Goal: Information Seeking & Learning: Learn about a topic

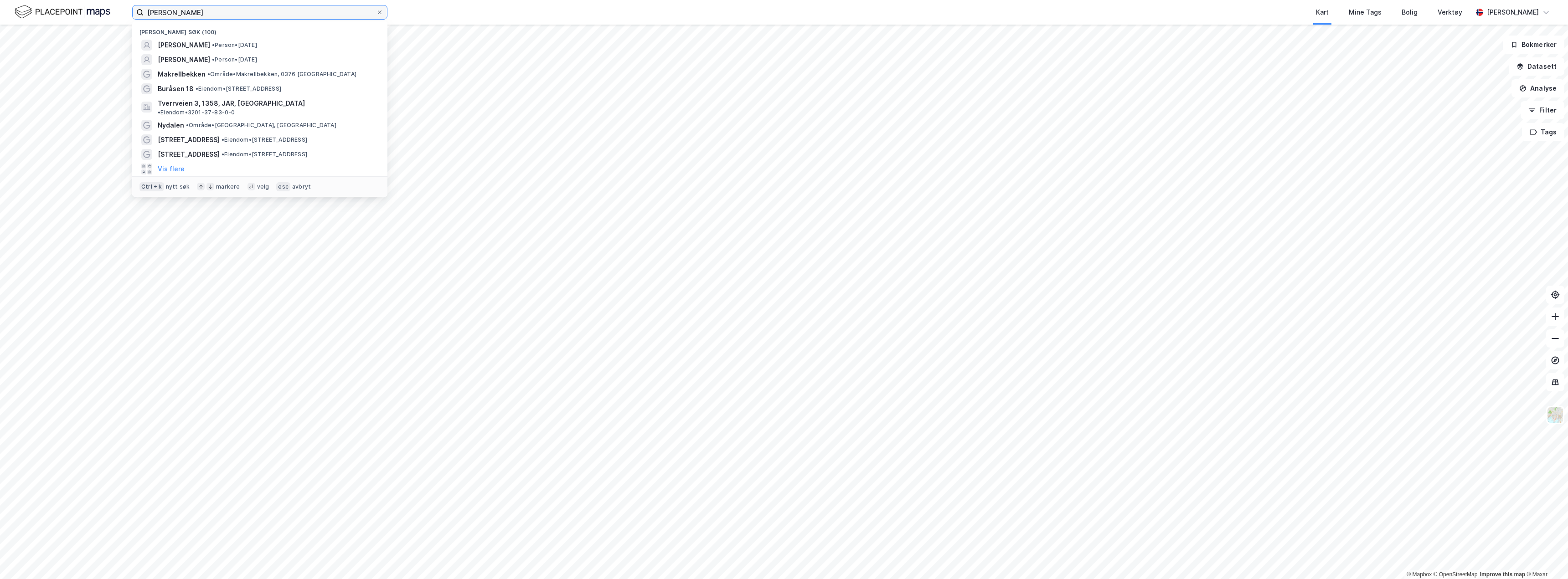
drag, startPoint x: 219, startPoint y: 9, endPoint x: 117, endPoint y: 9, distance: 102.0
click at [96, 11] on div "[PERSON_NAME] søk (100) [PERSON_NAME] • [DATE] [PERSON_NAME] • Person • [DATE] …" at bounding box center [784, 12] width 1568 height 24
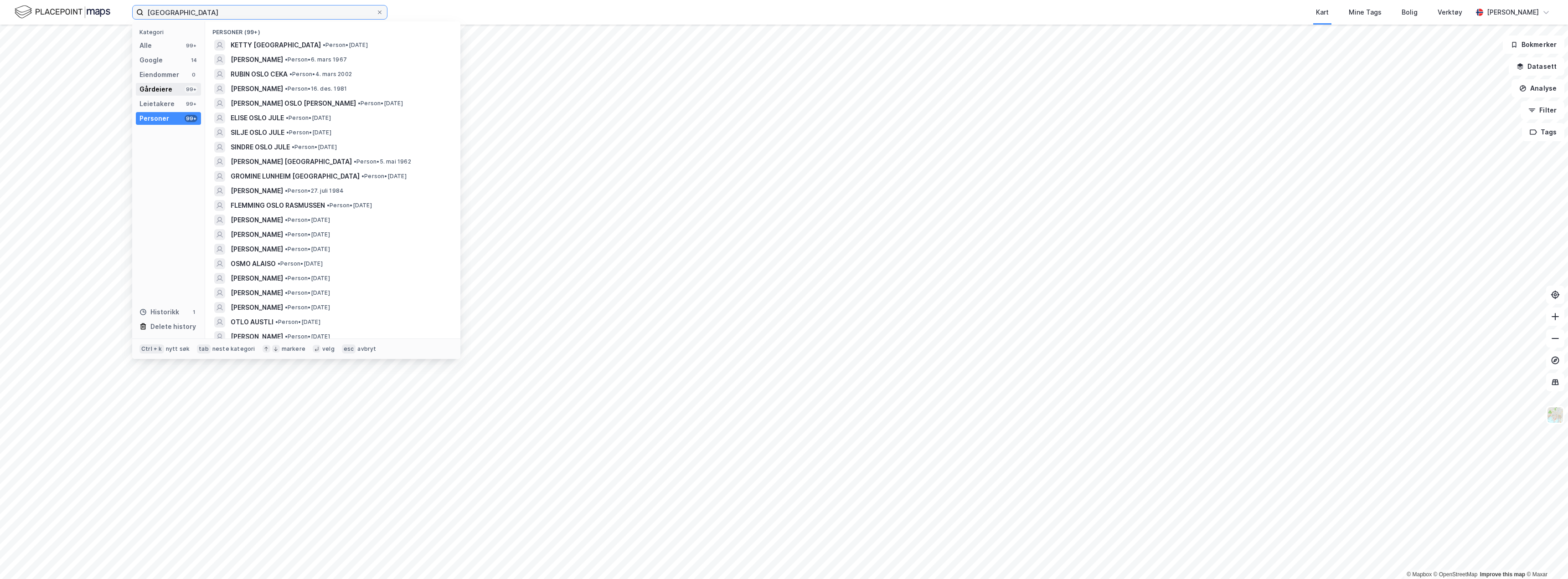
type input "[GEOGRAPHIC_DATA]"
click at [164, 88] on div "Gårdeiere" at bounding box center [156, 89] width 33 height 11
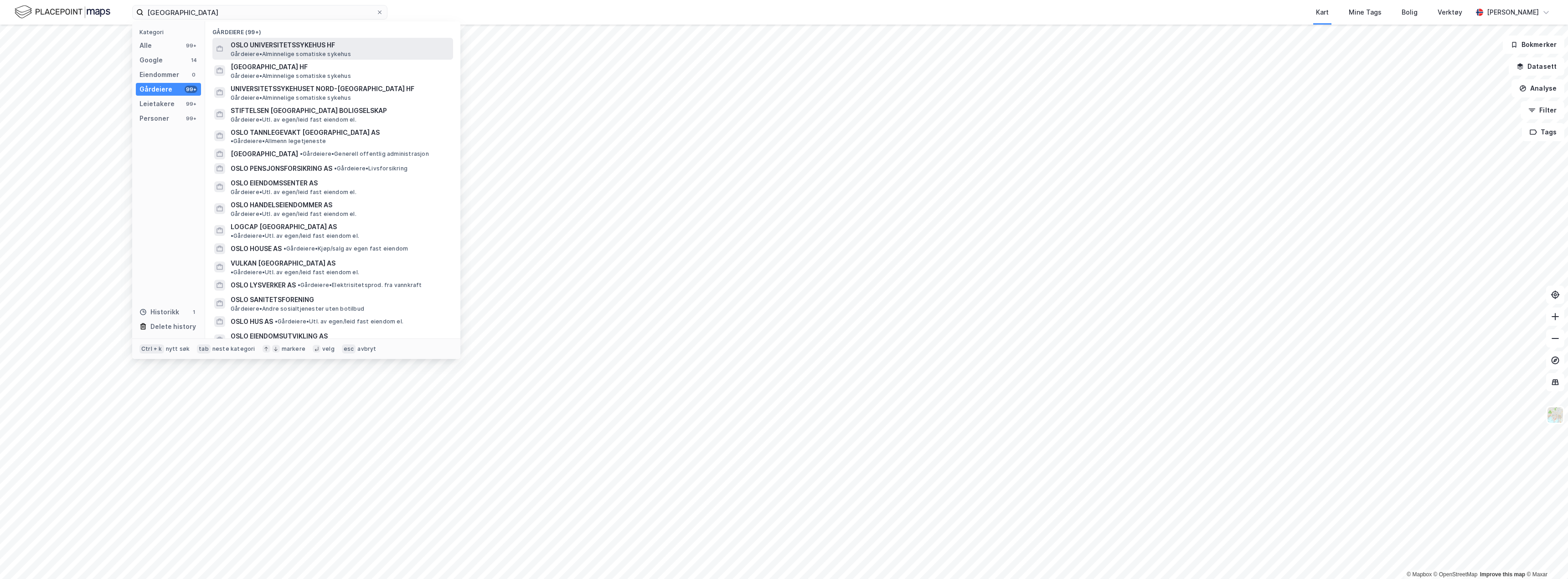
click at [278, 48] on span "OSLO UNIVERSITETSSYKEHUS HF" at bounding box center [340, 45] width 219 height 11
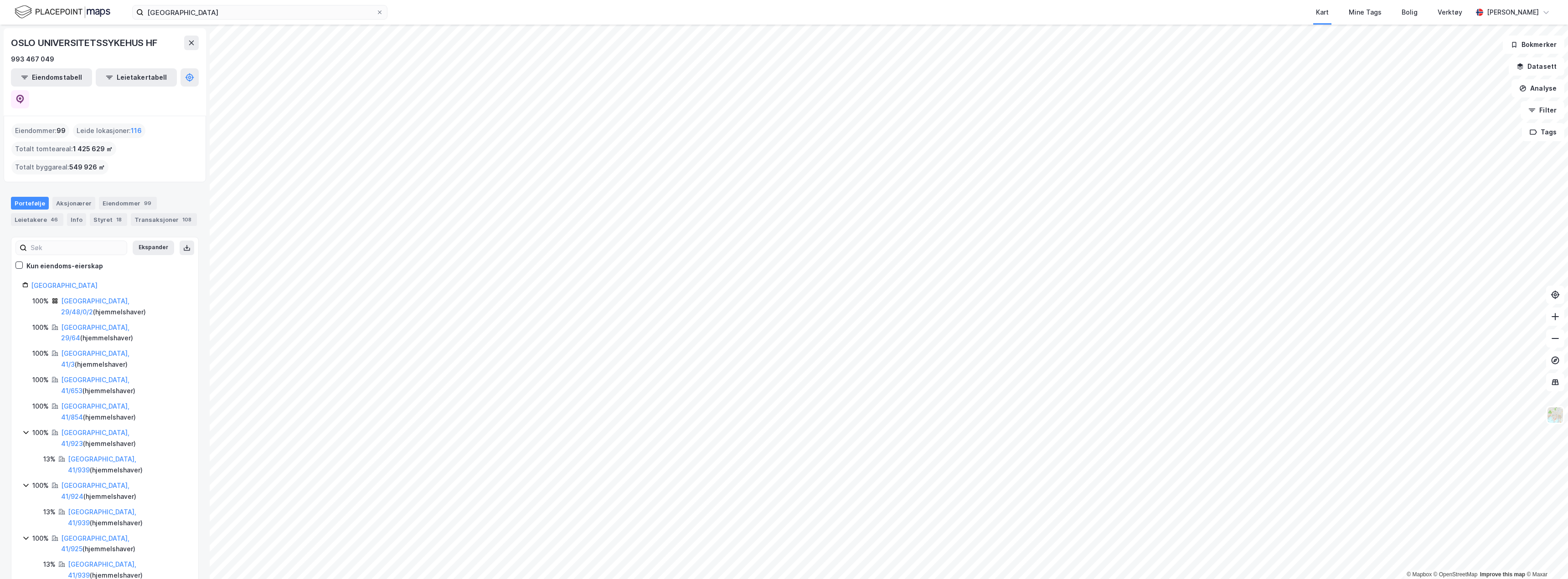
click at [198, 52] on div "OSLO UNIVERSITETSSYKEHUS HF 993 467 049 Eiendomstabell Leietakertabell" at bounding box center [105, 72] width 202 height 88
click at [190, 40] on icon at bounding box center [192, 43] width 7 height 7
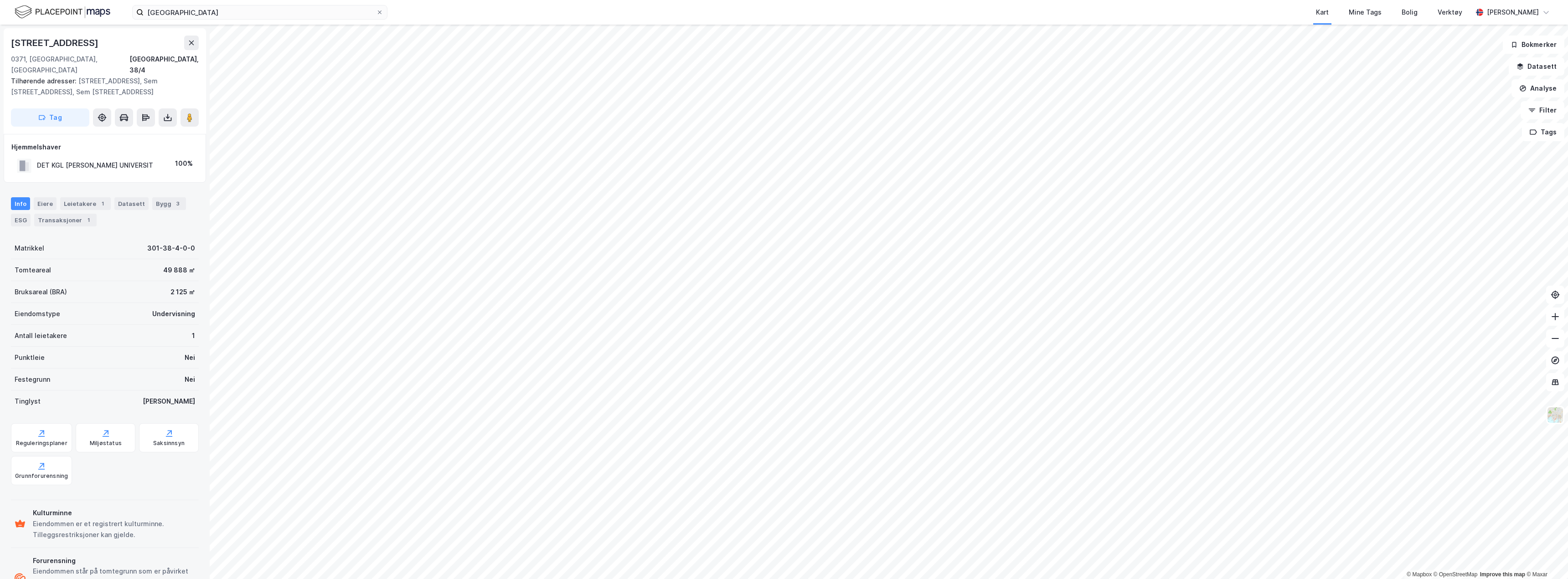
scroll to position [1, 0]
click at [191, 111] on image at bounding box center [189, 116] width 5 height 9
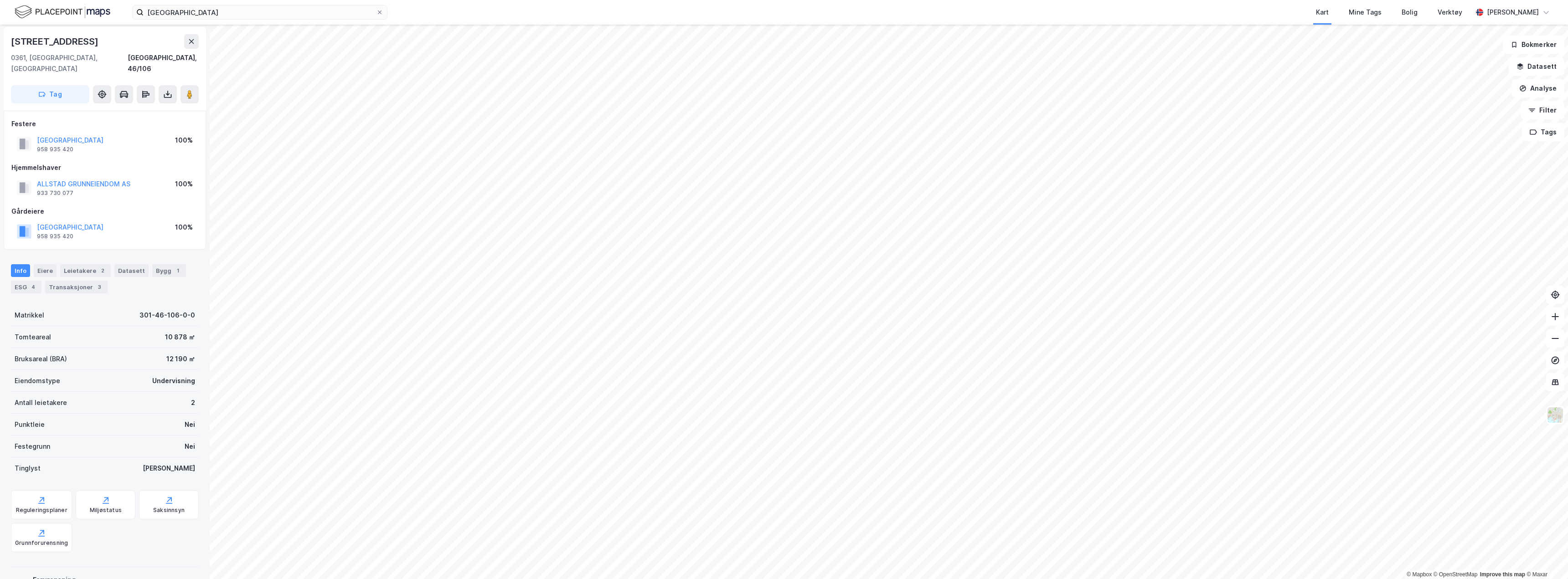
scroll to position [1, 0]
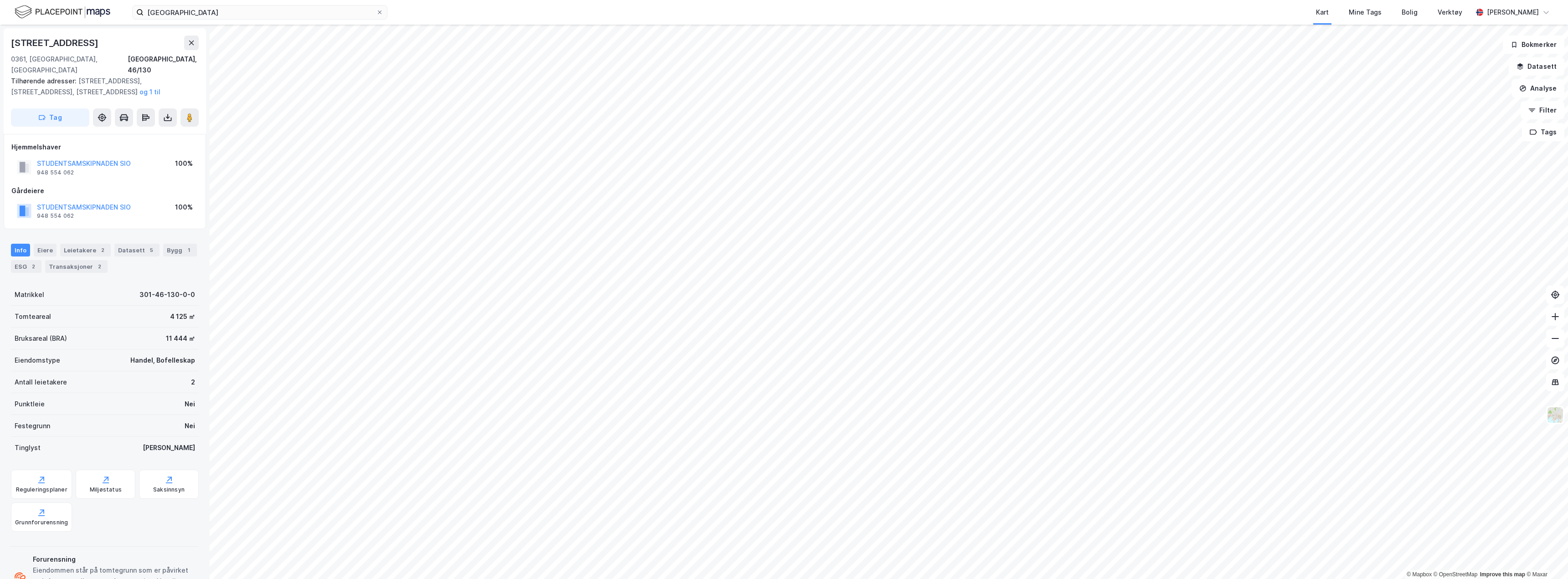
scroll to position [1, 0]
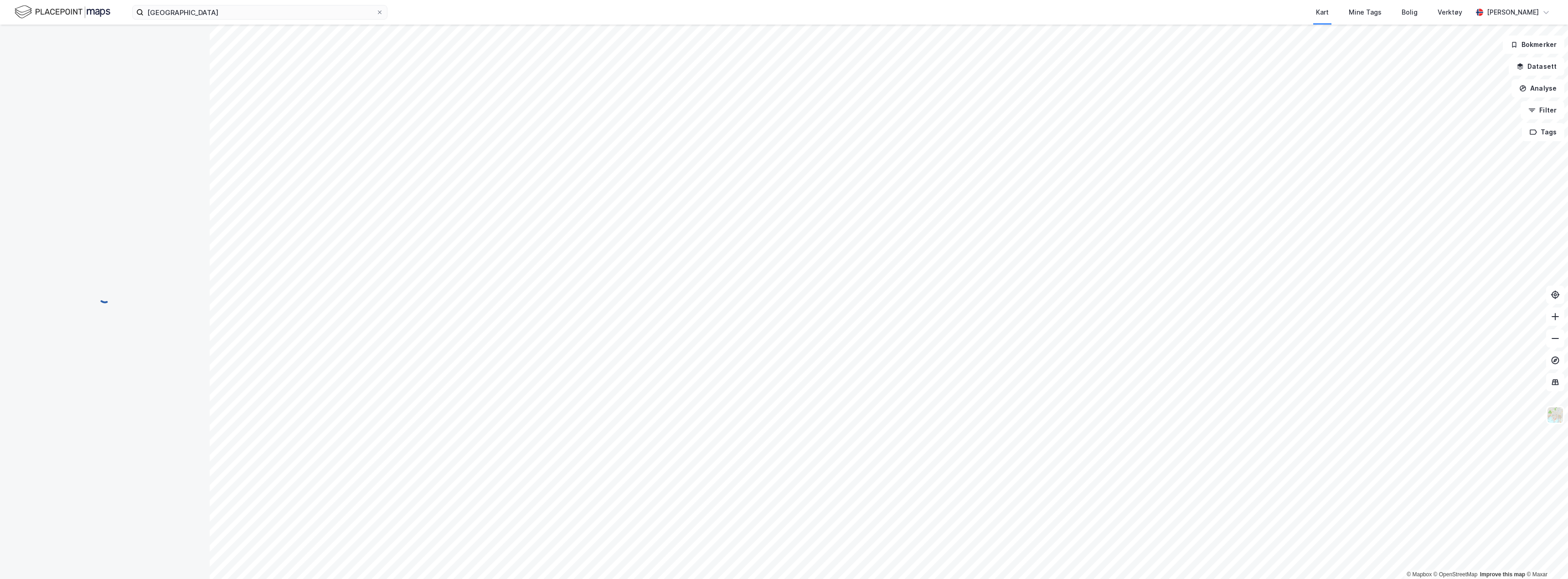
scroll to position [1, 0]
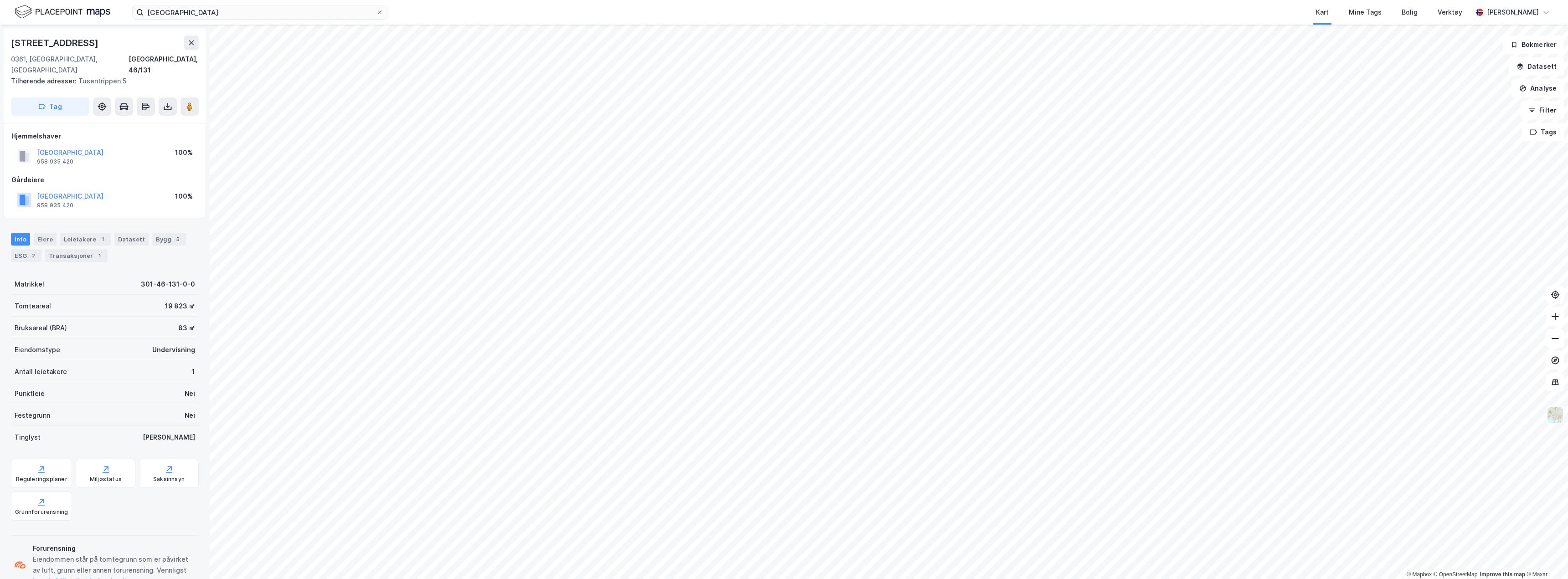
scroll to position [1, 0]
